Goal: Task Accomplishment & Management: Use online tool/utility

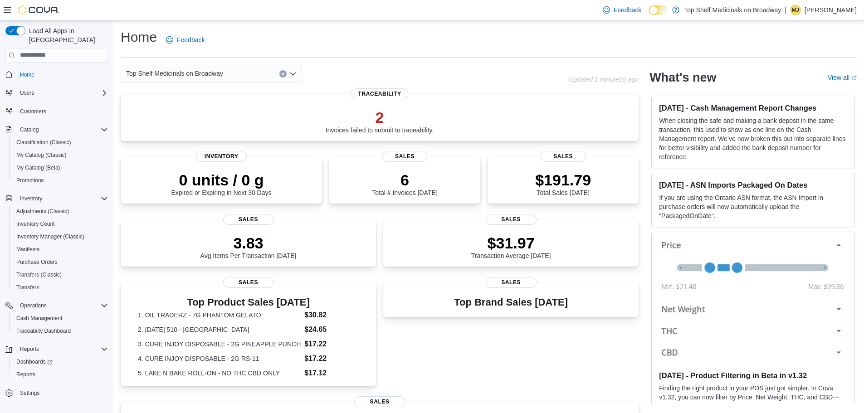
click at [293, 75] on icon "Open list of options" at bounding box center [292, 73] width 5 height 3
click at [275, 103] on div "[STREET_ADDRESS]" at bounding box center [217, 102] width 160 height 9
click at [290, 79] on div "[STREET_ADDRESS]" at bounding box center [212, 74] width 182 height 18
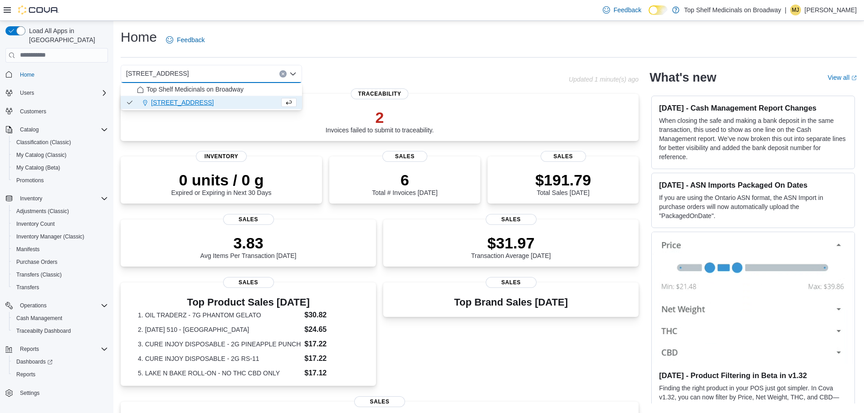
click at [767, 10] on p "Top Shelf Medicinals on Broadway" at bounding box center [732, 10] width 97 height 11
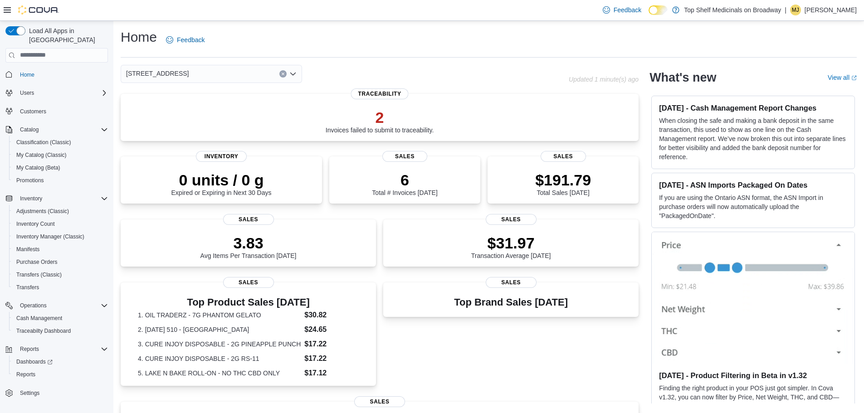
click at [826, 12] on p "[PERSON_NAME]" at bounding box center [831, 10] width 52 height 11
click at [696, 31] on div "Home Feedback" at bounding box center [489, 40] width 736 height 24
click at [743, 13] on p "Top Shelf Medicinals on Broadway" at bounding box center [732, 10] width 97 height 11
click at [712, 28] on div "# 156250" at bounding box center [726, 30] width 120 height 15
click at [695, 28] on span "# 156250" at bounding box center [685, 30] width 30 height 11
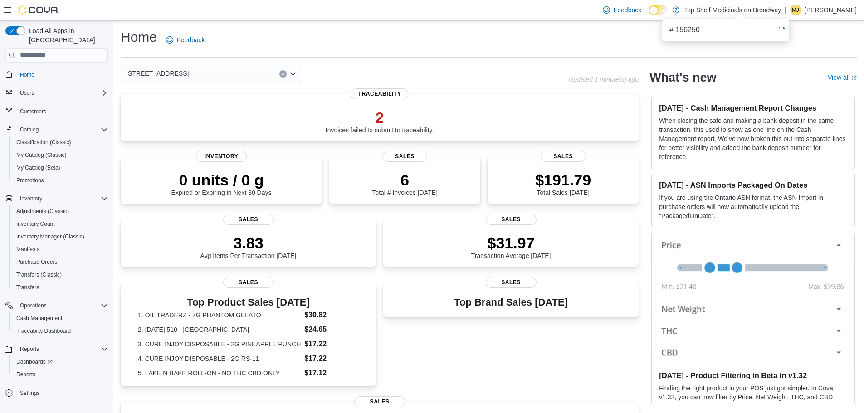
click at [781, 8] on p "Top Shelf Medicinals on Broadway" at bounding box center [732, 10] width 97 height 11
click at [715, 10] on p "Top Shelf Medicinals on Broadway" at bounding box center [732, 10] width 97 height 11
click at [816, 44] on div "Home Feedback" at bounding box center [489, 40] width 736 height 24
click at [854, 5] on p "[PERSON_NAME]" at bounding box center [831, 10] width 52 height 11
click at [749, 35] on div "Home Feedback" at bounding box center [489, 40] width 736 height 24
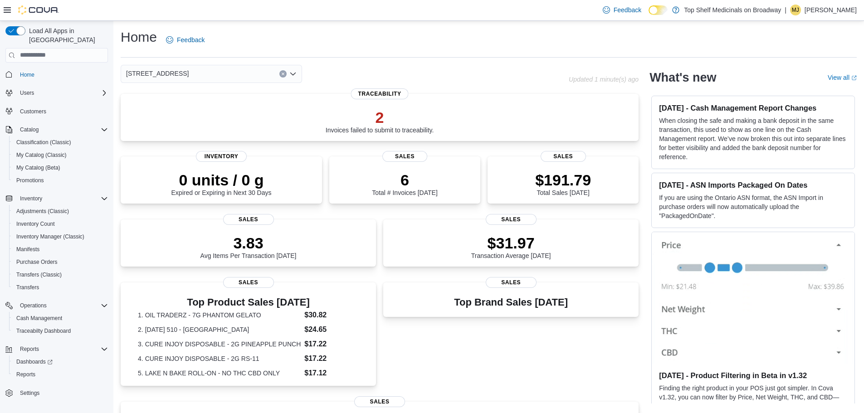
click at [656, 34] on div "Home Feedback" at bounding box center [489, 40] width 736 height 24
click at [404, 116] on p "2" at bounding box center [380, 117] width 108 height 18
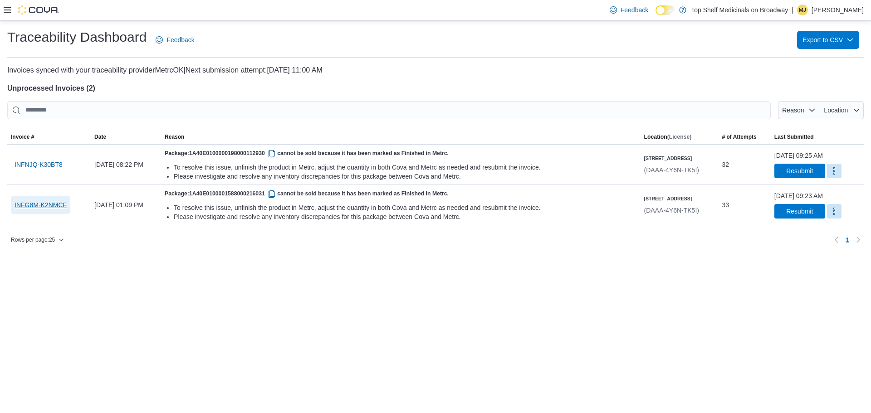
drag, startPoint x: 54, startPoint y: 203, endPoint x: 157, endPoint y: 120, distance: 132.0
click at [58, 201] on span "INFG8M-K2NMCF" at bounding box center [41, 205] width 52 height 9
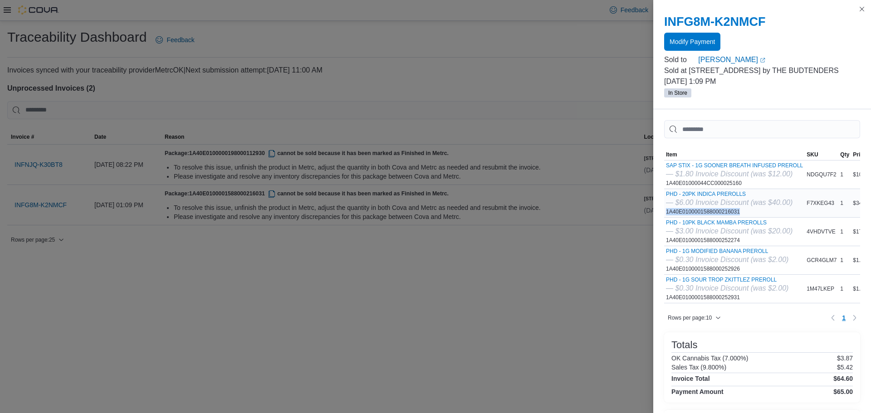
drag, startPoint x: 666, startPoint y: 210, endPoint x: 739, endPoint y: 214, distance: 72.7
click at [739, 214] on div "PHD - 20PK INDICA PREROLLS — $6.00 Invoice Discount (was $40.00) 1A40E010000158…" at bounding box center [729, 203] width 127 height 25
copy div "1A40E0100001588000216031"
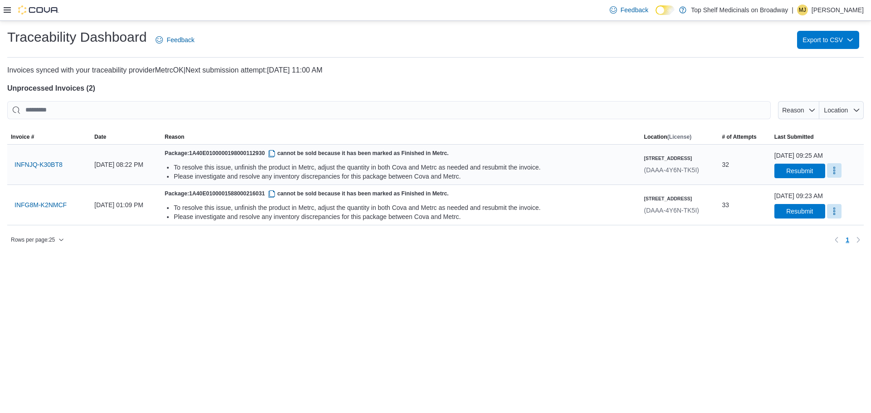
click at [827, 169] on button "More" at bounding box center [834, 170] width 15 height 15
click at [817, 191] on span "Mark as Resolved" at bounding box center [831, 193] width 51 height 9
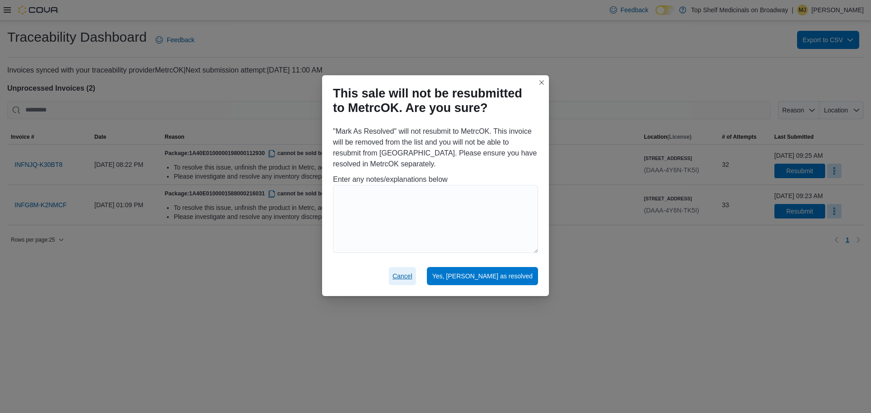
click at [412, 280] on span "Cancel" at bounding box center [403, 276] width 20 height 9
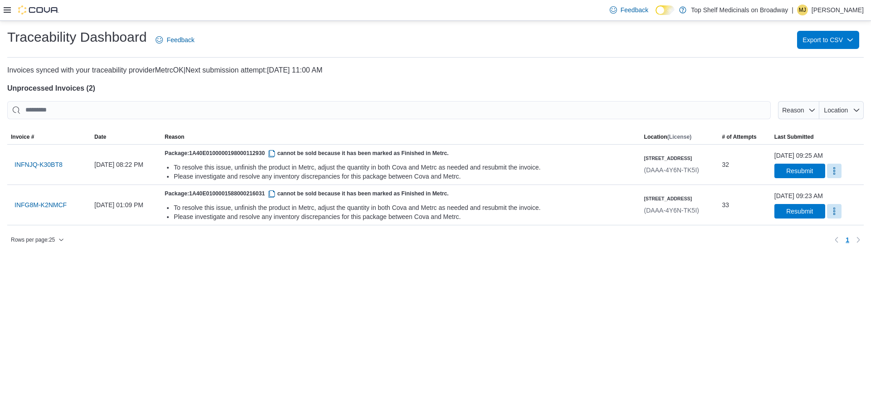
click at [824, 15] on p "[PERSON_NAME]" at bounding box center [838, 10] width 52 height 11
click at [813, 89] on span "Sign Out" at bounding box center [805, 88] width 25 height 9
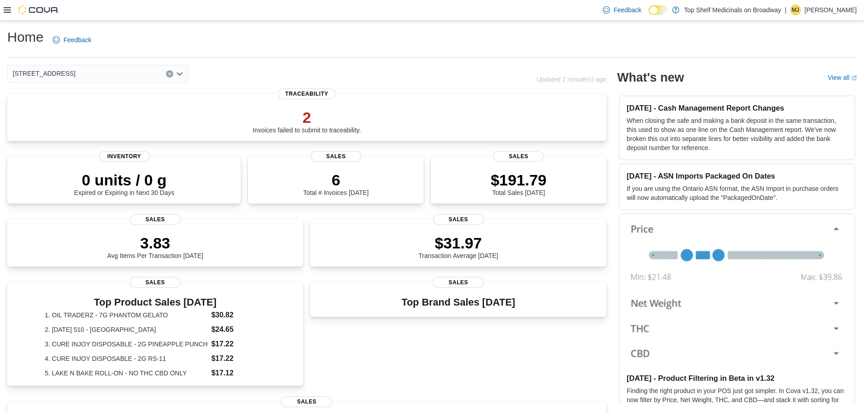
click at [835, 12] on p "[PERSON_NAME]" at bounding box center [831, 10] width 52 height 11
click at [801, 85] on span "Sign Out" at bounding box center [798, 88] width 25 height 9
